Goal: Download file/media

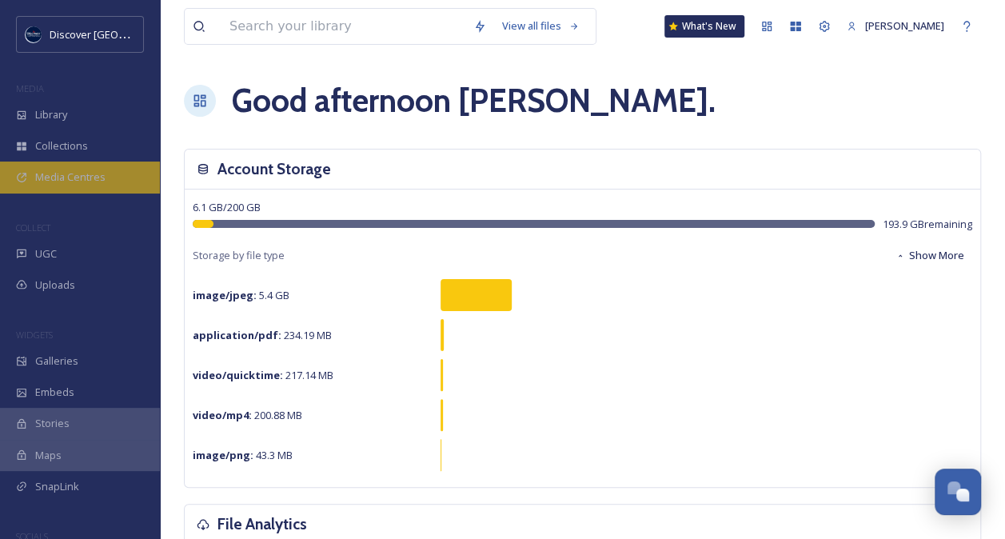
click at [74, 181] on span "Media Centres" at bounding box center [70, 176] width 70 height 15
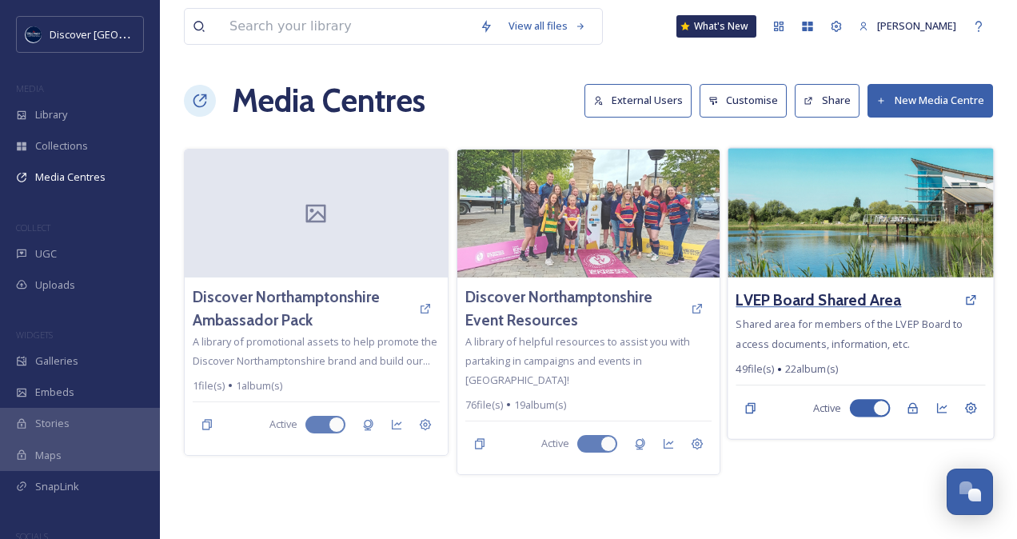
click at [830, 295] on h3 "LVEP Board Shared Area" at bounding box center [818, 300] width 165 height 23
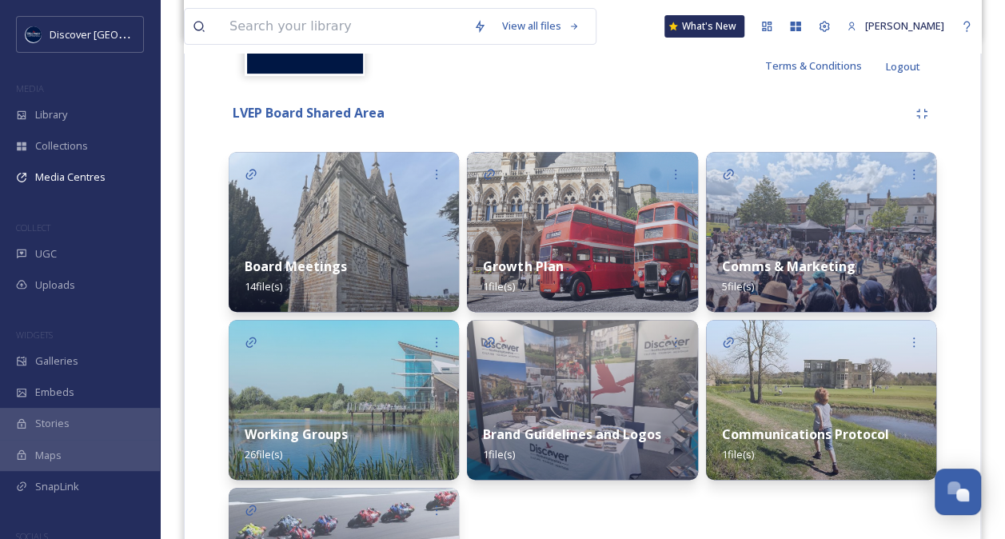
scroll to position [315, 0]
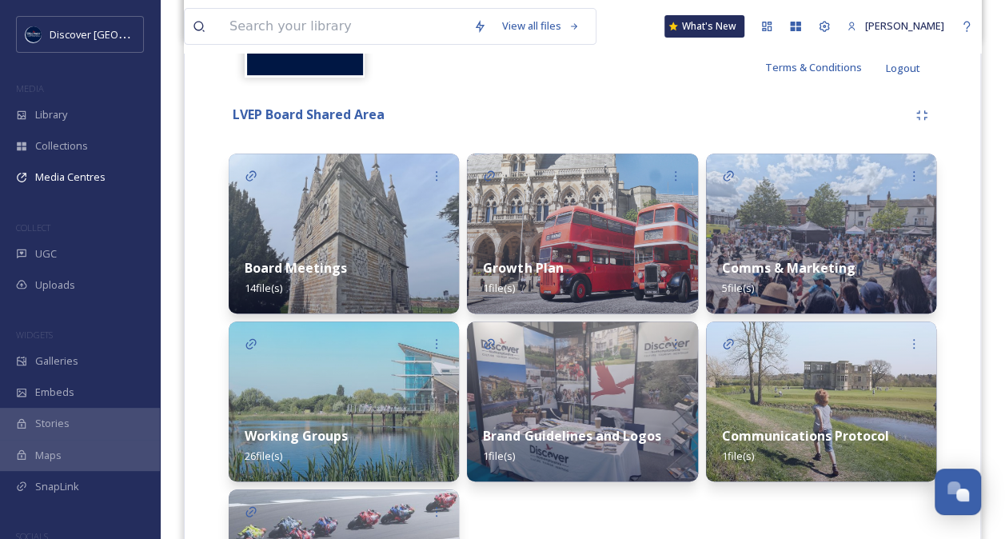
click at [350, 286] on div "Board Meetings 14 file(s)" at bounding box center [344, 277] width 230 height 71
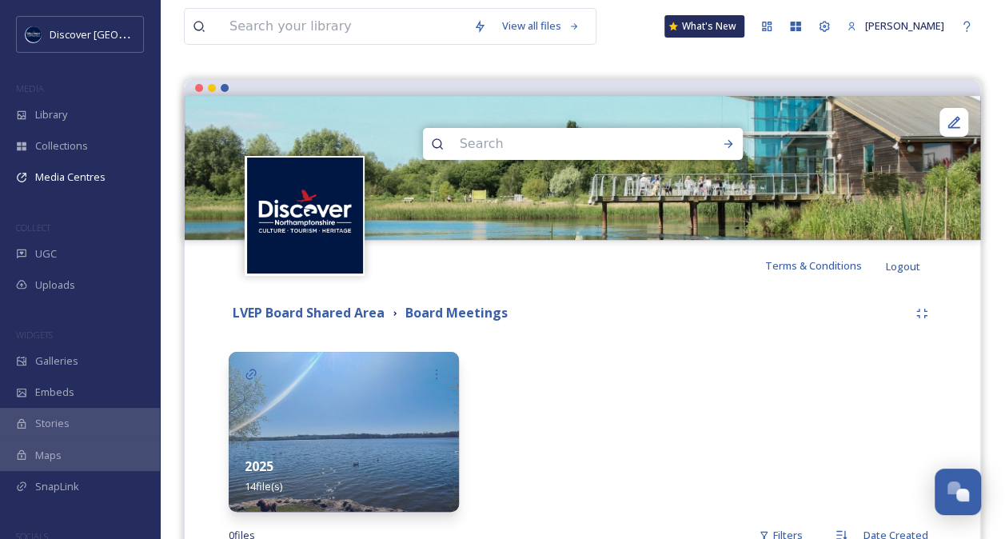
scroll to position [211, 0]
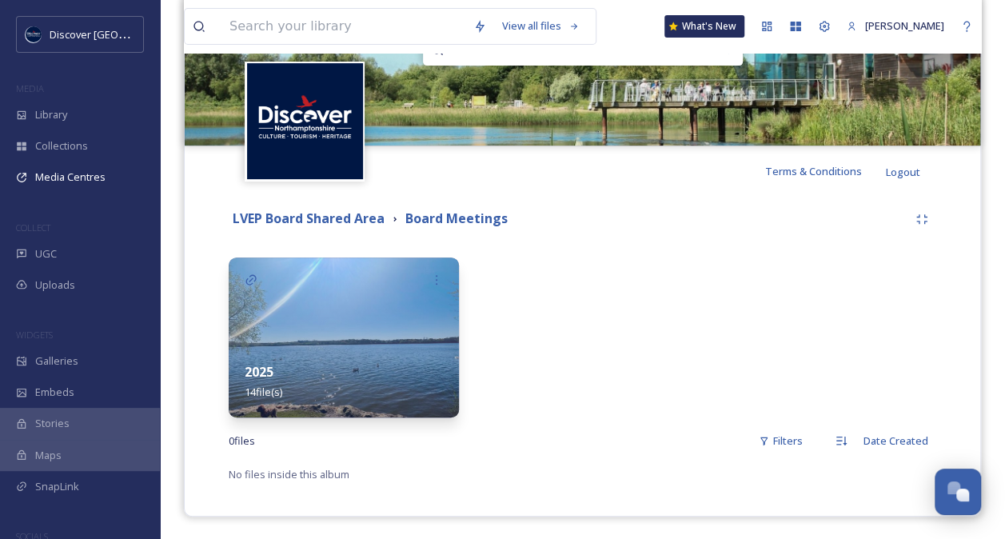
click at [363, 356] on div "2025 14 file(s)" at bounding box center [344, 381] width 230 height 71
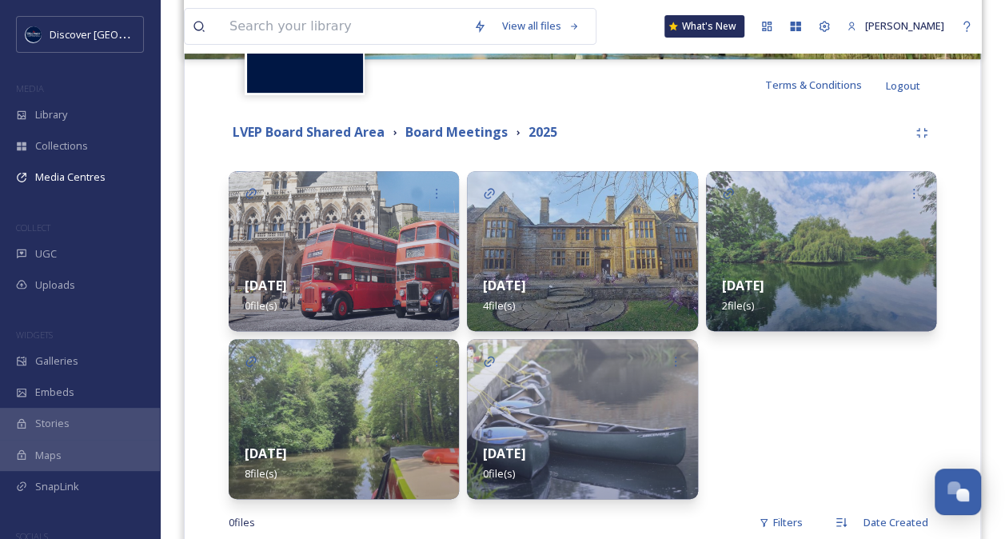
scroll to position [298, 0]
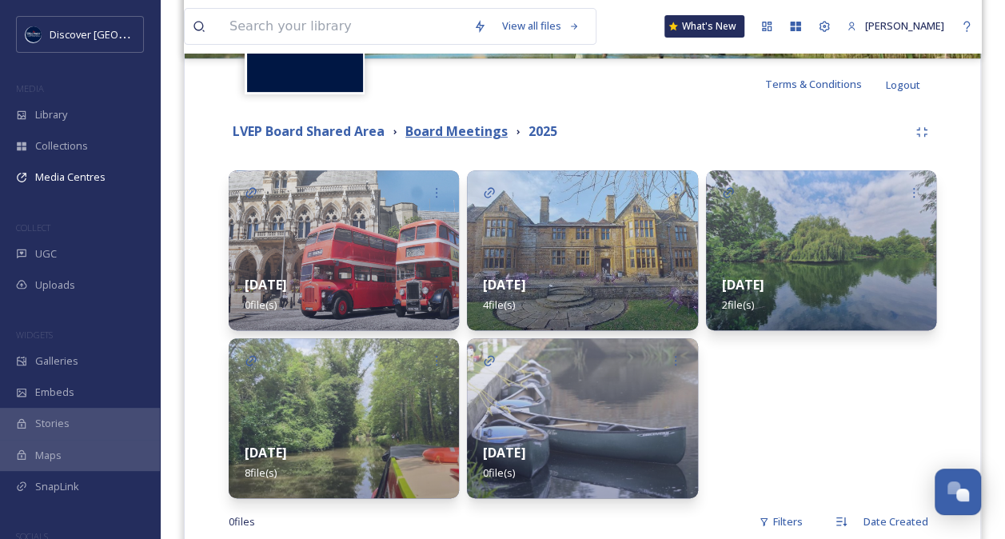
click at [480, 132] on strong "Board Meetings" at bounding box center [456, 131] width 102 height 18
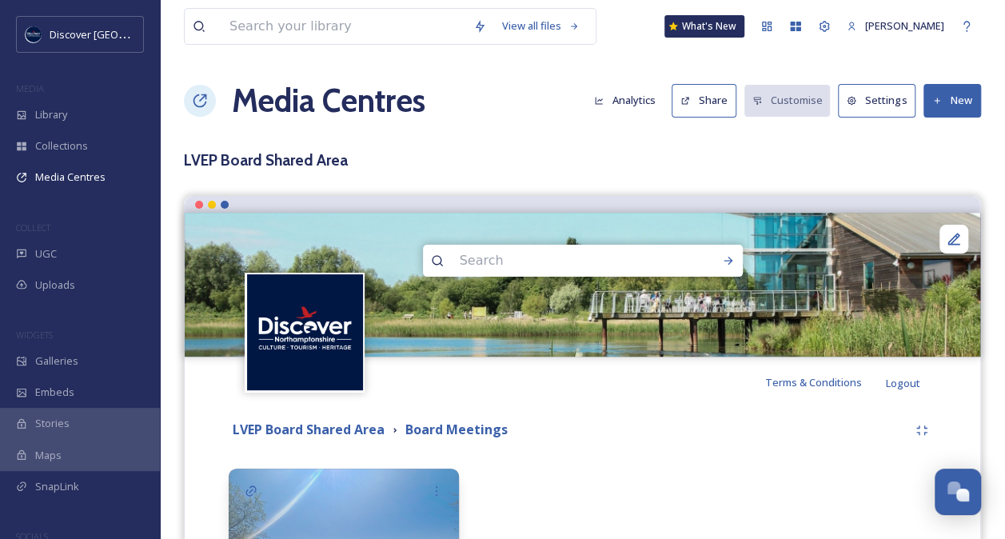
scroll to position [115, 0]
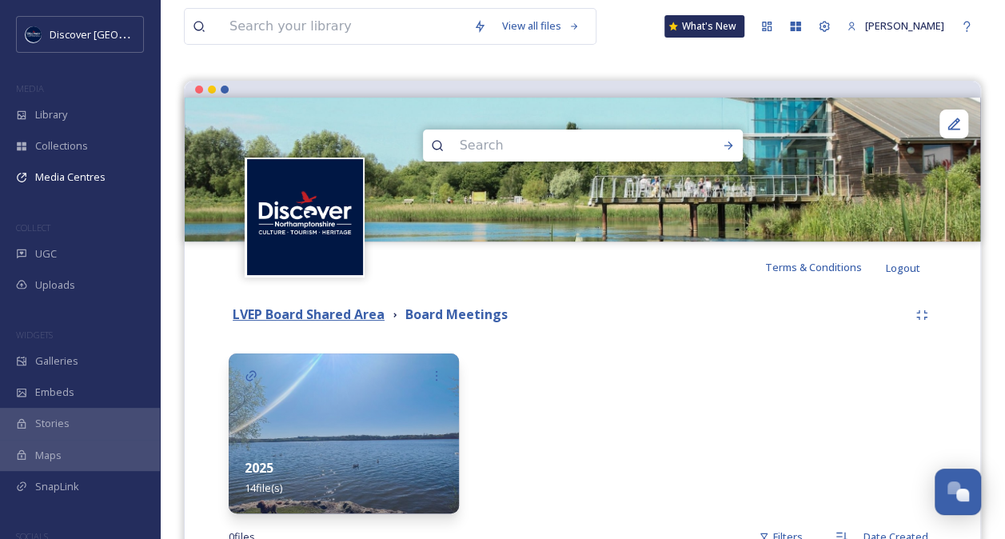
click at [349, 317] on strong "LVEP Board Shared Area" at bounding box center [309, 314] width 152 height 18
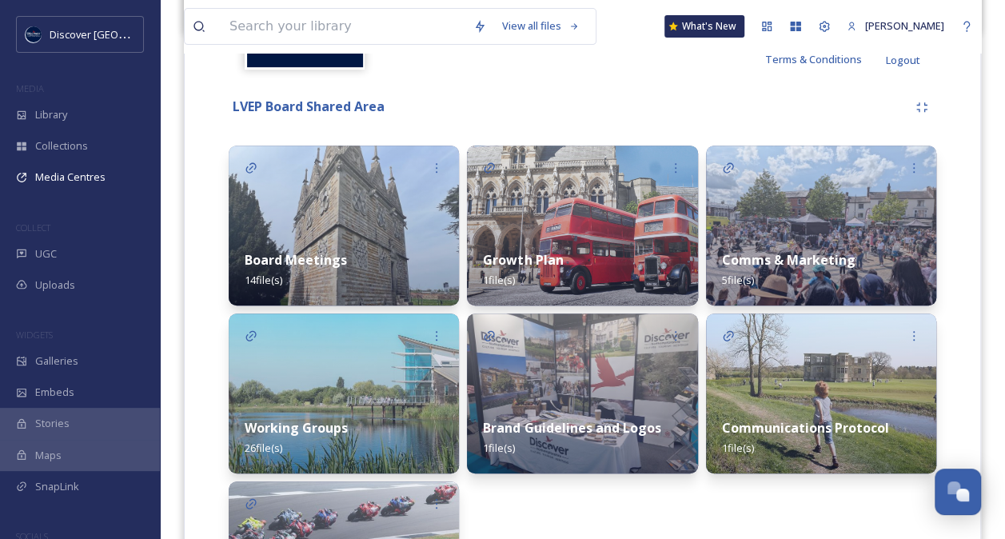
scroll to position [325, 0]
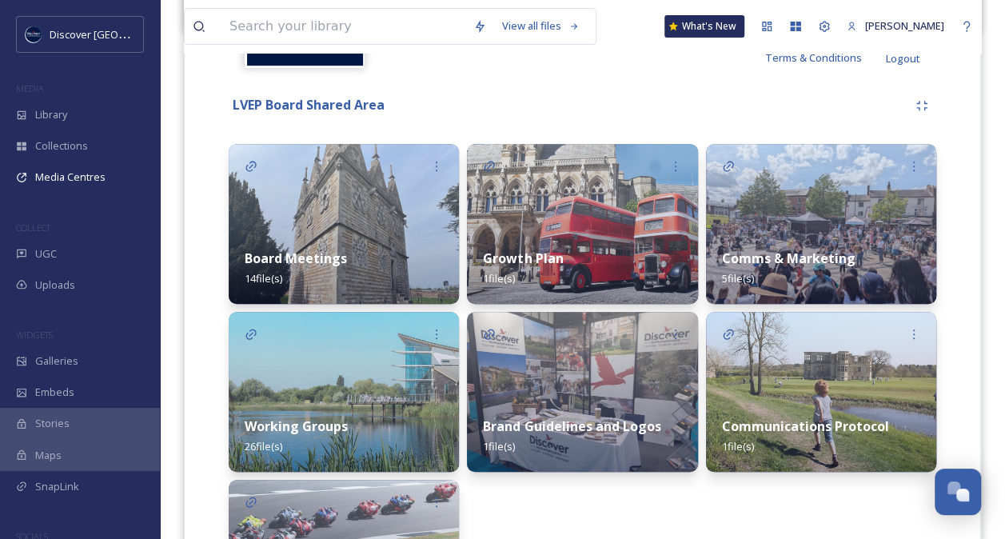
click at [368, 420] on div "Working Groups 26 file(s)" at bounding box center [344, 435] width 230 height 71
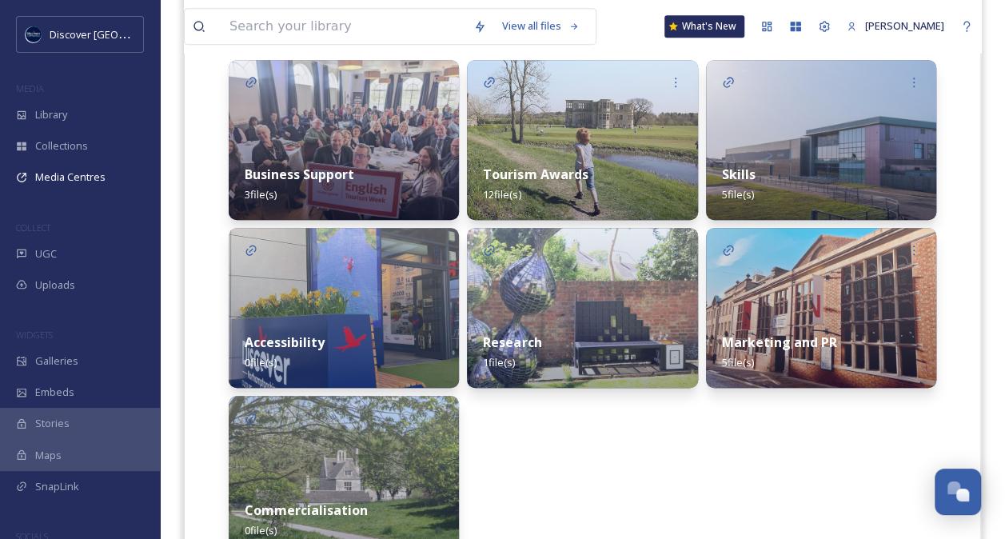
scroll to position [416, 0]
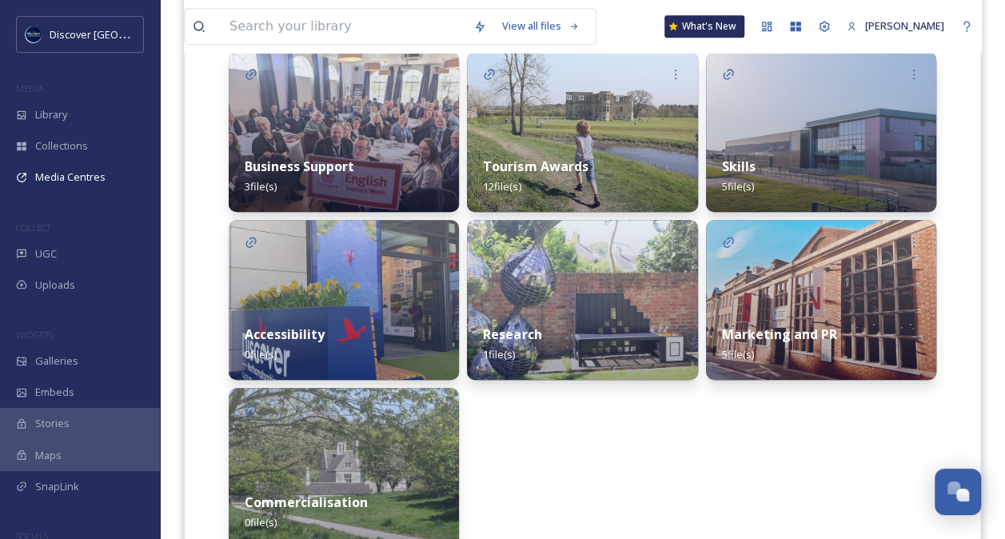
click at [826, 145] on div "Skills 5 file(s)" at bounding box center [821, 176] width 230 height 71
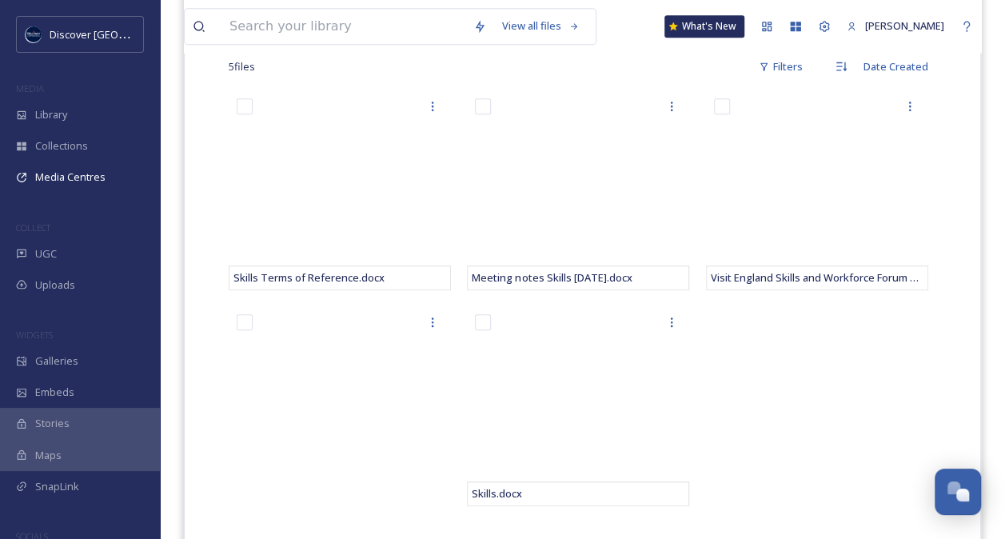
scroll to position [440, 0]
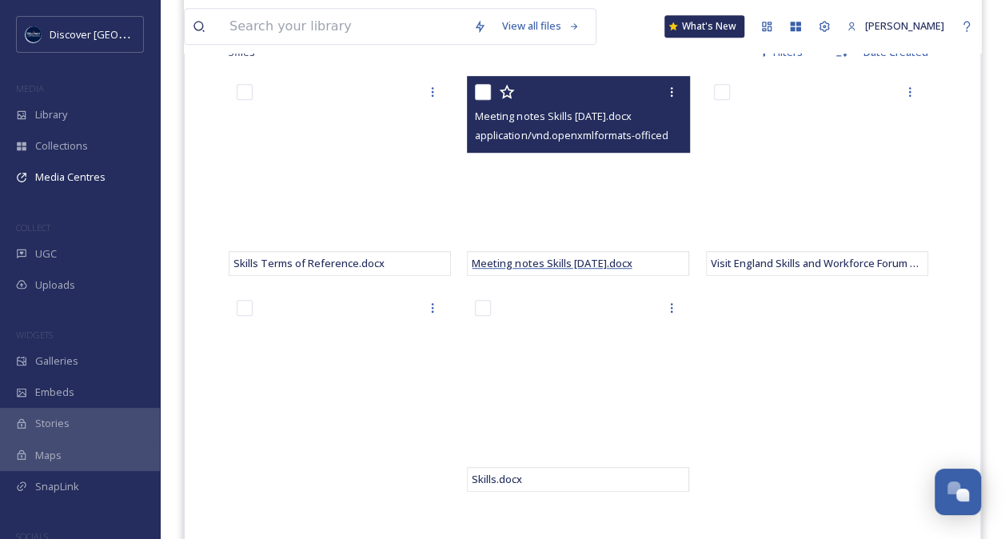
click at [598, 261] on span "Meeting notes Skills [DATE].docx" at bounding box center [552, 263] width 160 height 14
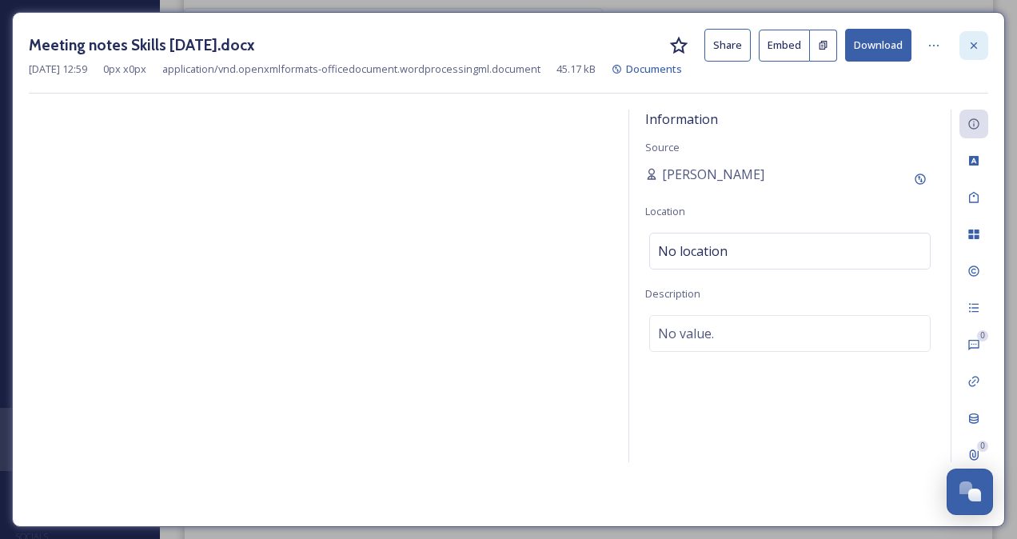
click at [975, 46] on icon at bounding box center [973, 45] width 6 height 6
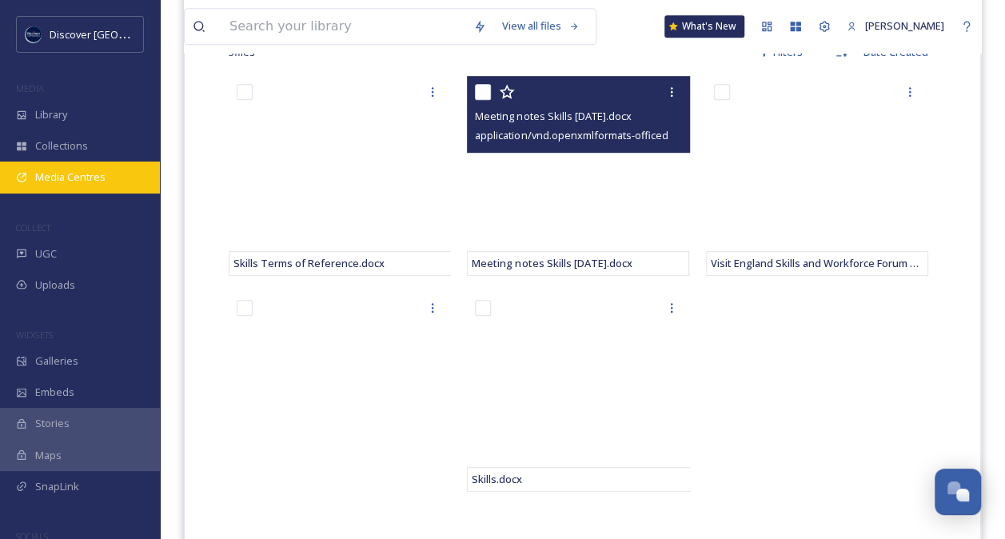
click at [59, 185] on div "Media Centres" at bounding box center [80, 176] width 160 height 31
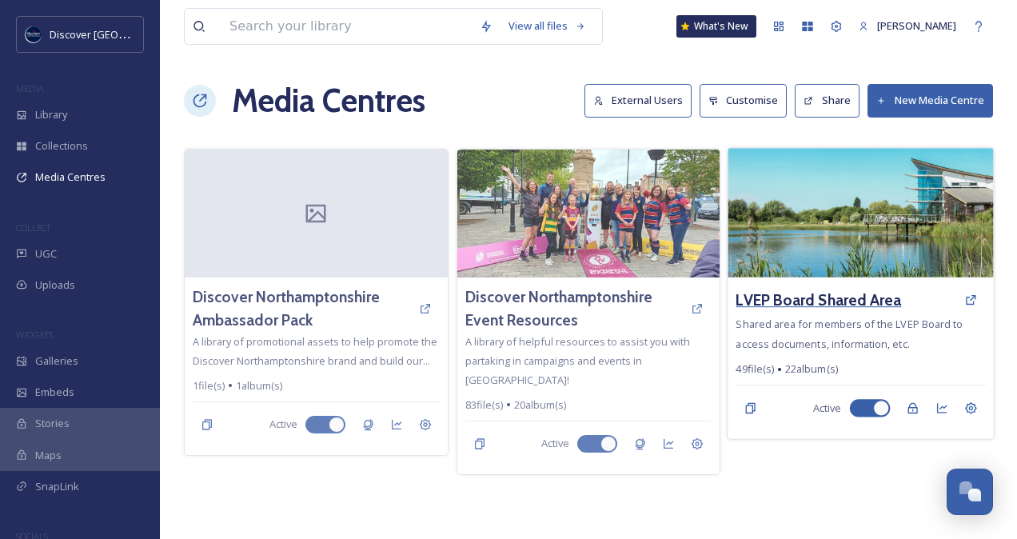
click at [841, 290] on h3 "LVEP Board Shared Area" at bounding box center [818, 300] width 165 height 23
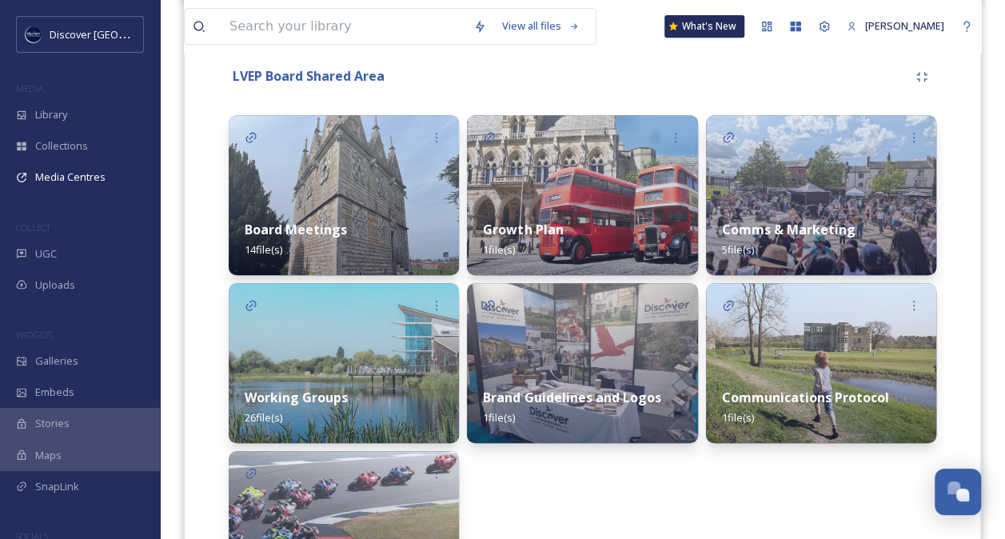
scroll to position [351, 0]
